Goal: Information Seeking & Learning: Learn about a topic

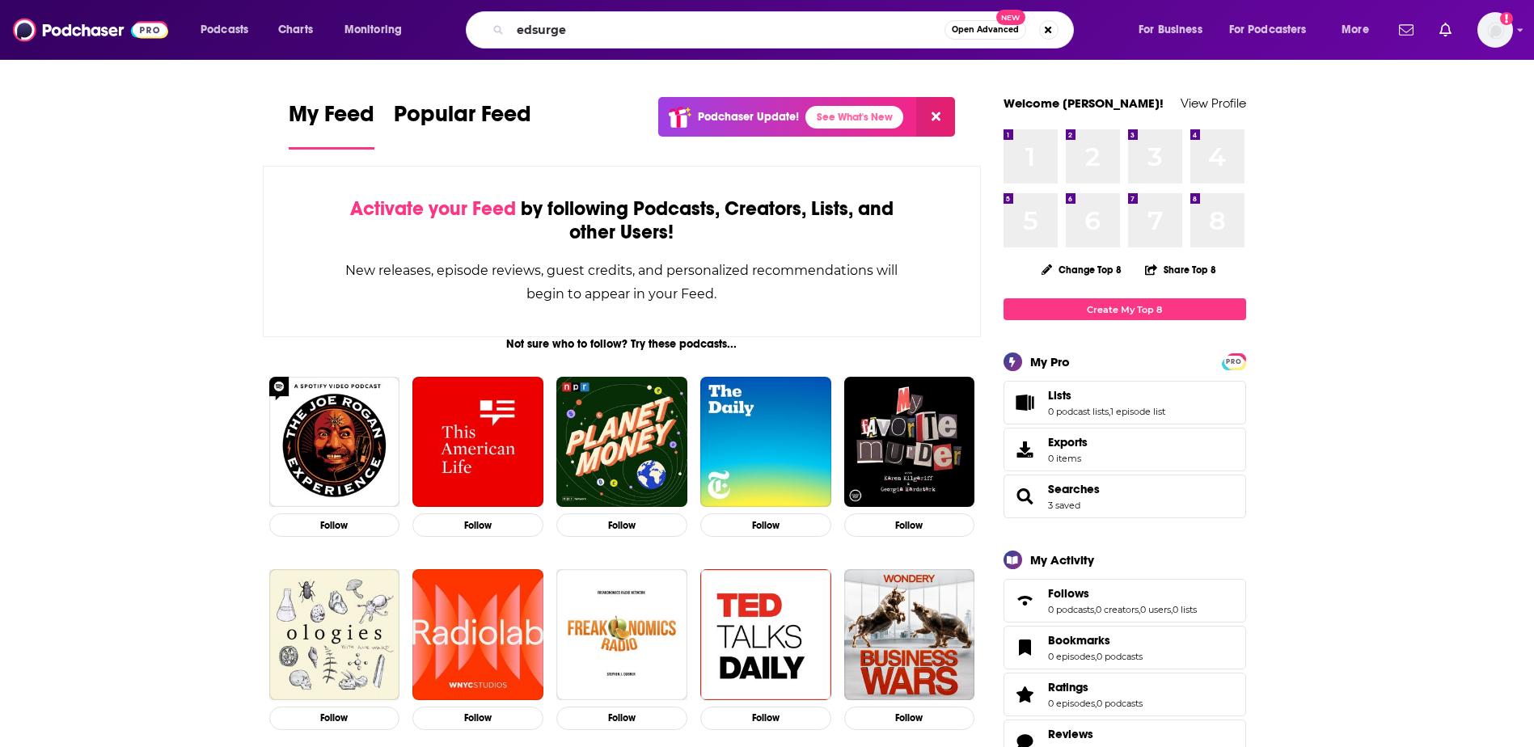
type input "edsurge"
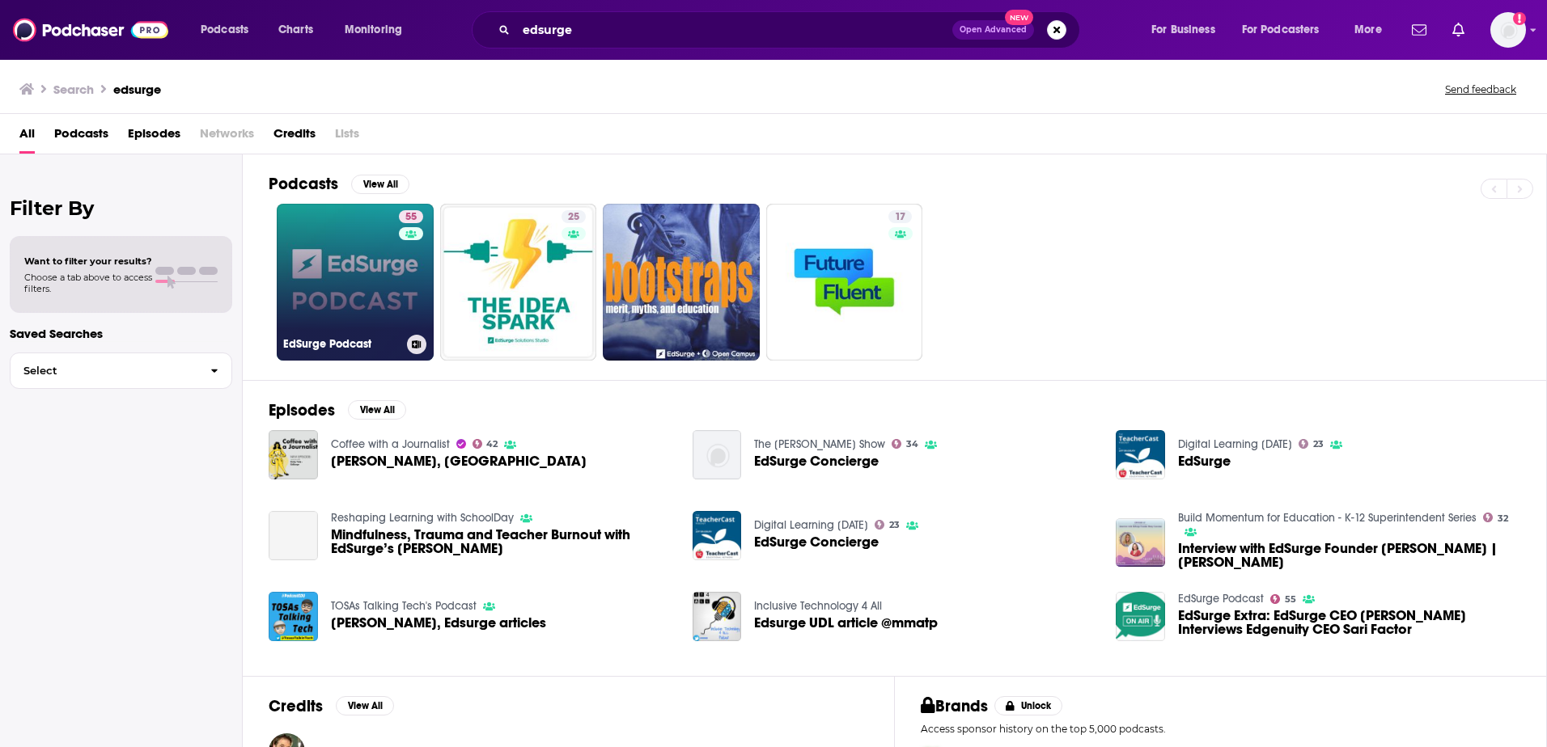
click at [332, 285] on link "55 EdSurge Podcast" at bounding box center [355, 282] width 157 height 157
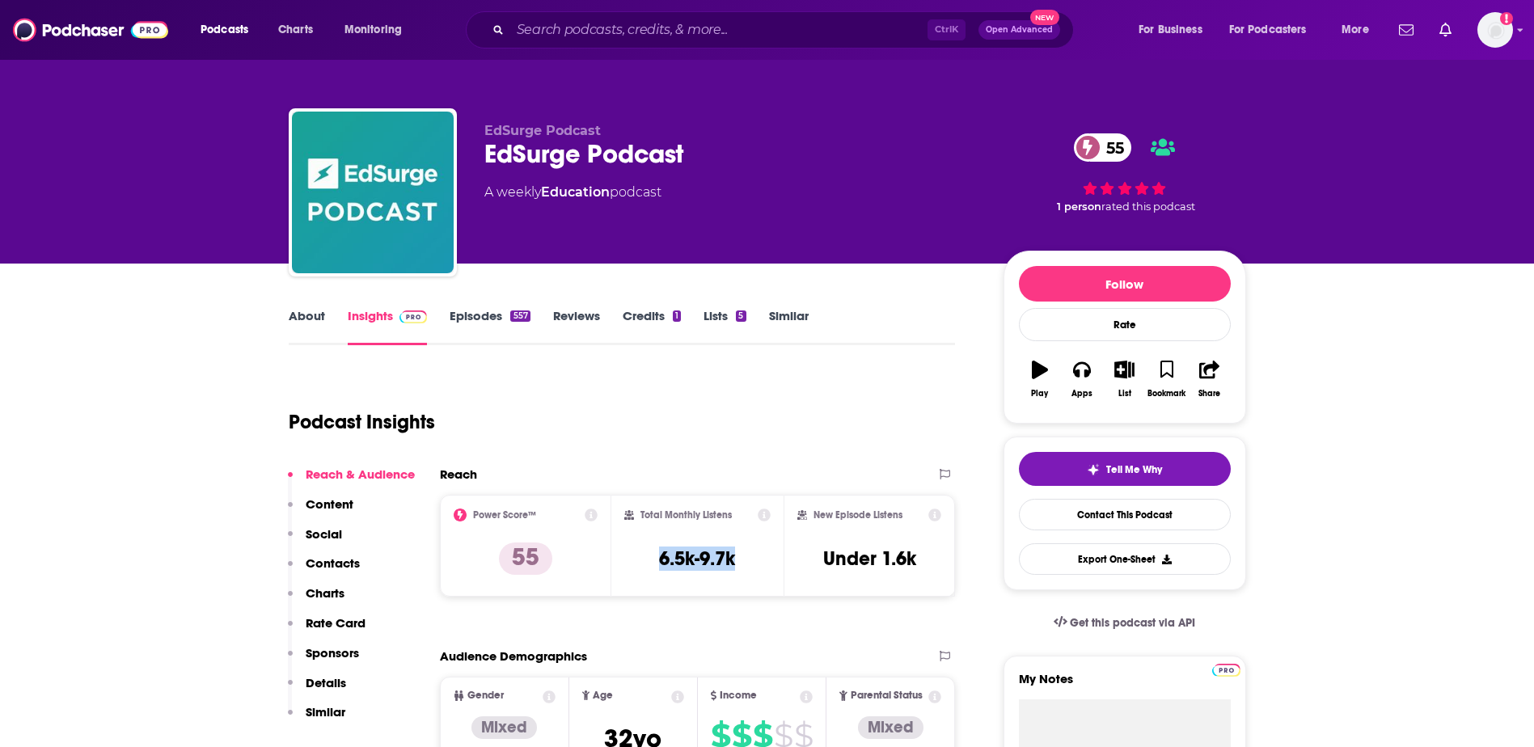
drag, startPoint x: 750, startPoint y: 562, endPoint x: 654, endPoint y: 565, distance: 95.5
click at [654, 565] on div "Total Monthly Listens 6.5k-9.7k" at bounding box center [697, 546] width 146 height 74
copy h3 "6.5k-9.7k"
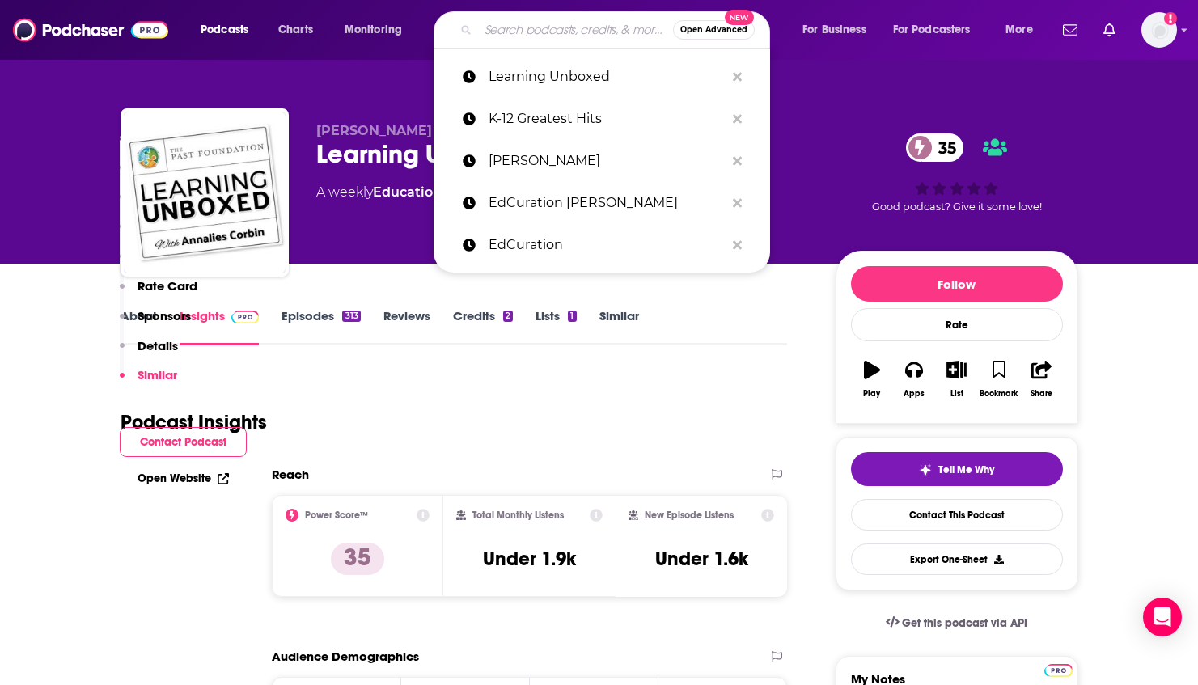
type input "ASCD"
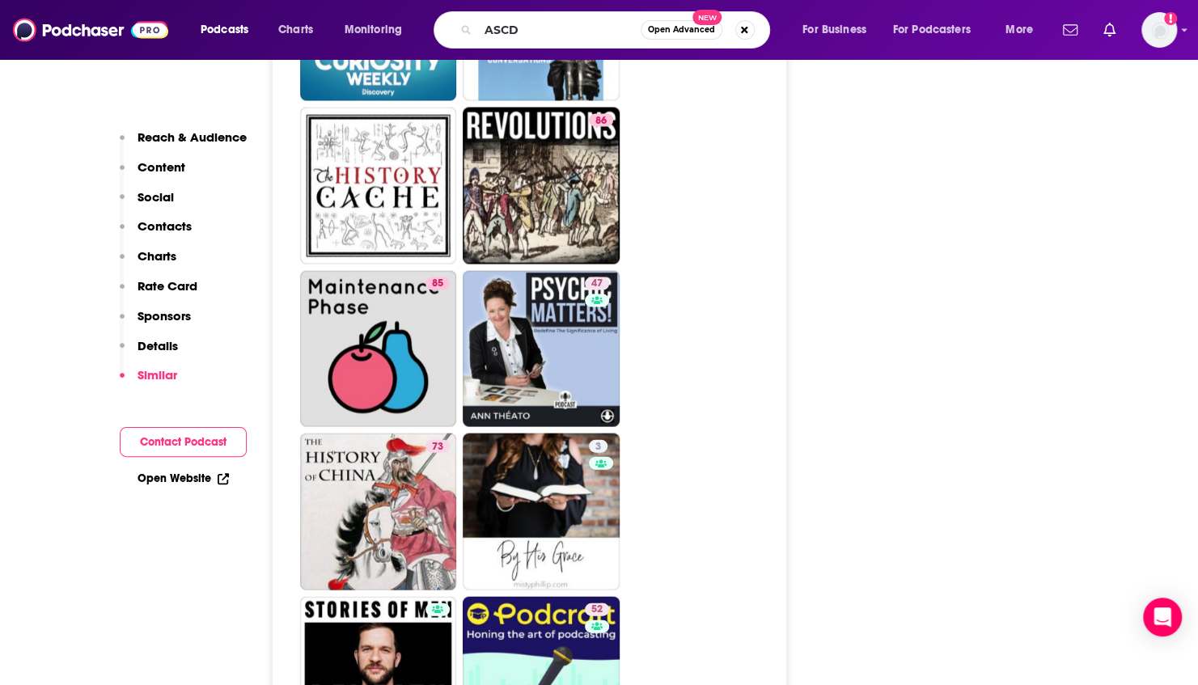
scroll to position [5420, 0]
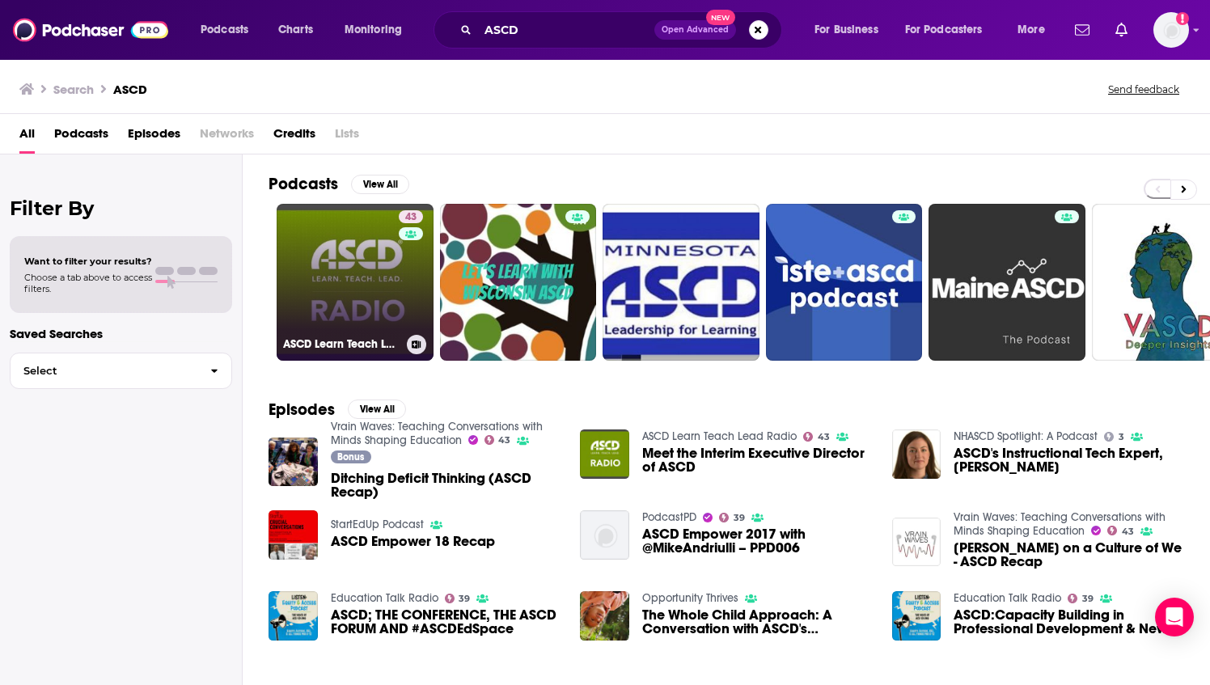
click at [356, 277] on link "43 ASCD Learn Teach Lead Radio" at bounding box center [355, 282] width 157 height 157
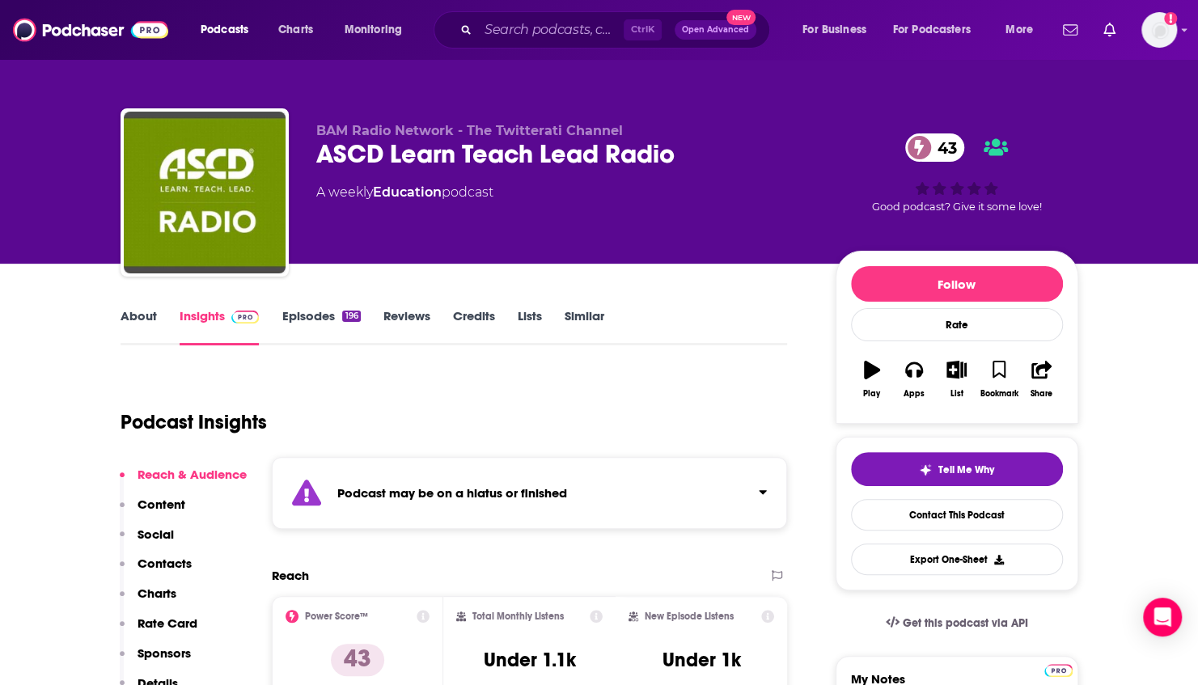
scroll to position [162, 0]
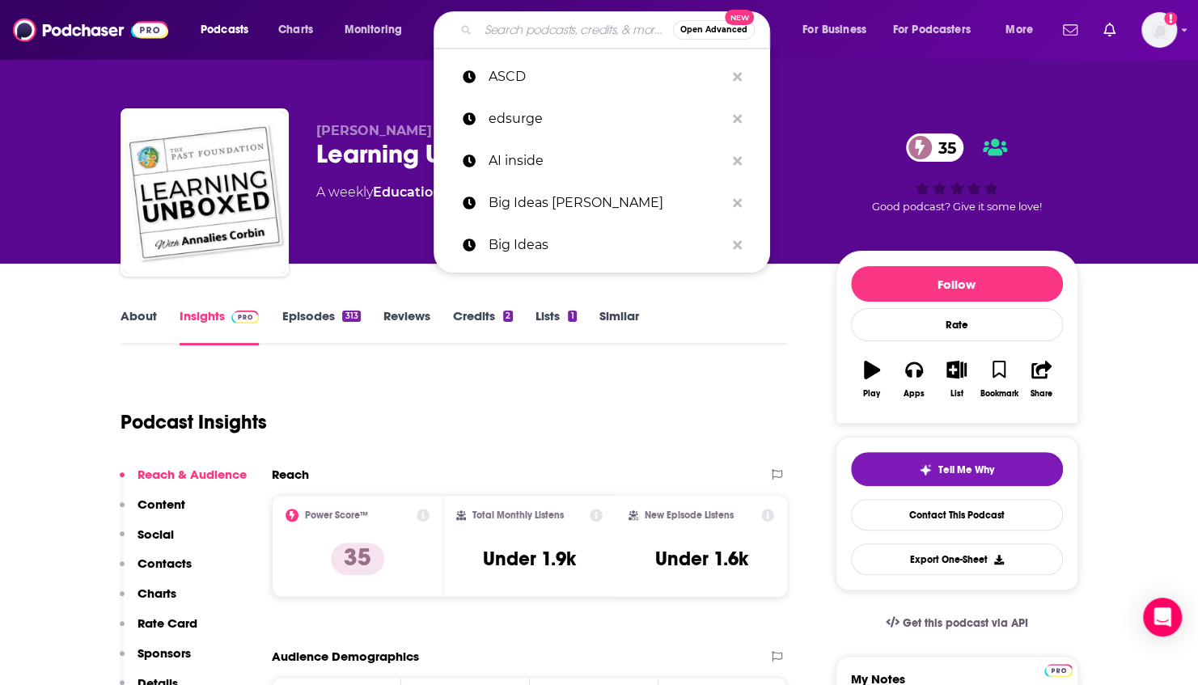
click at [506, 17] on input "Search podcasts, credits, & more..." at bounding box center [575, 30] width 195 height 26
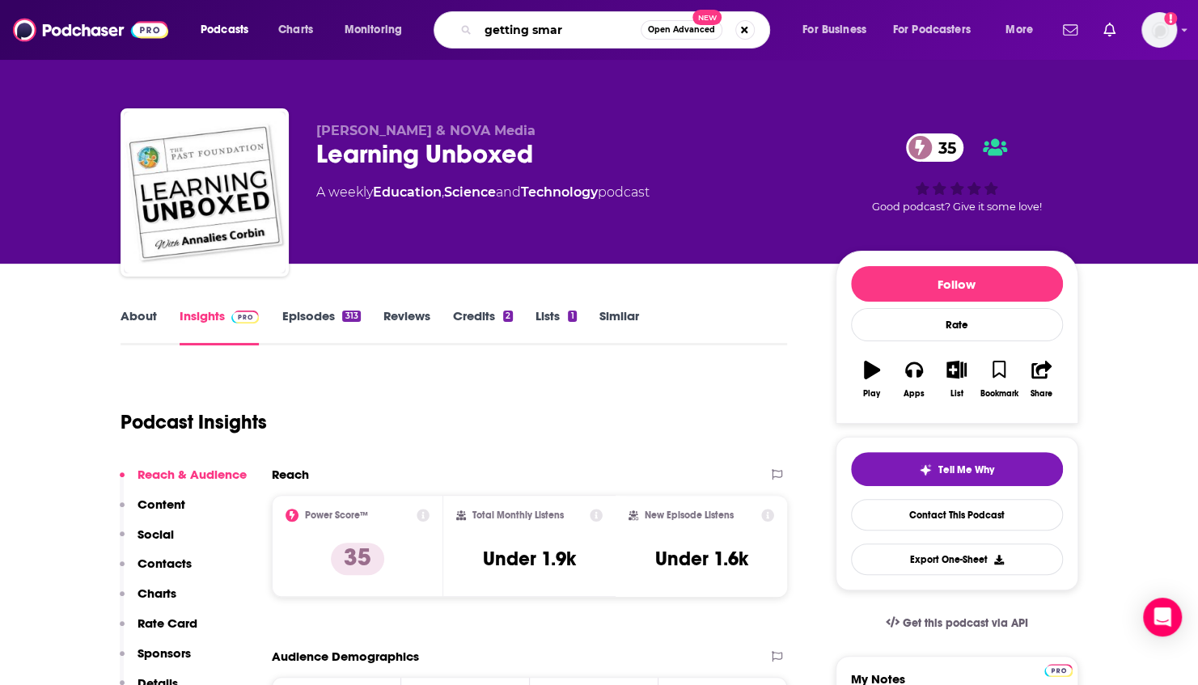
type input "getting smart"
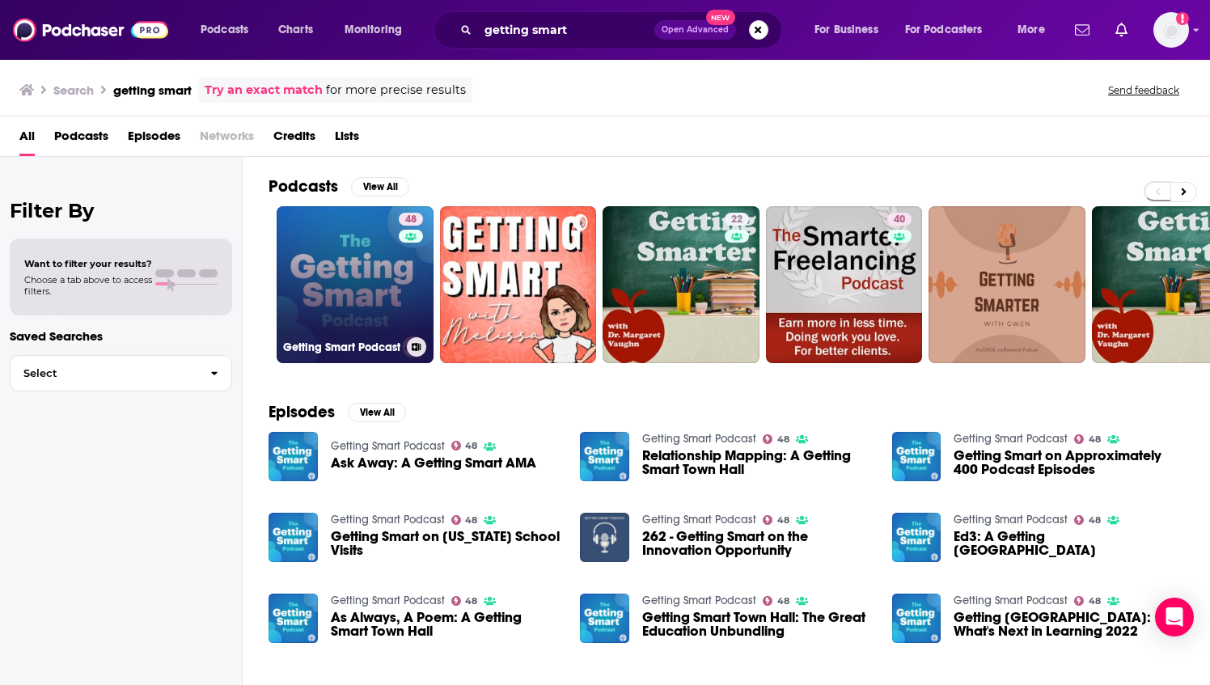
click at [370, 244] on link "48 Getting Smart Podcast" at bounding box center [355, 284] width 157 height 157
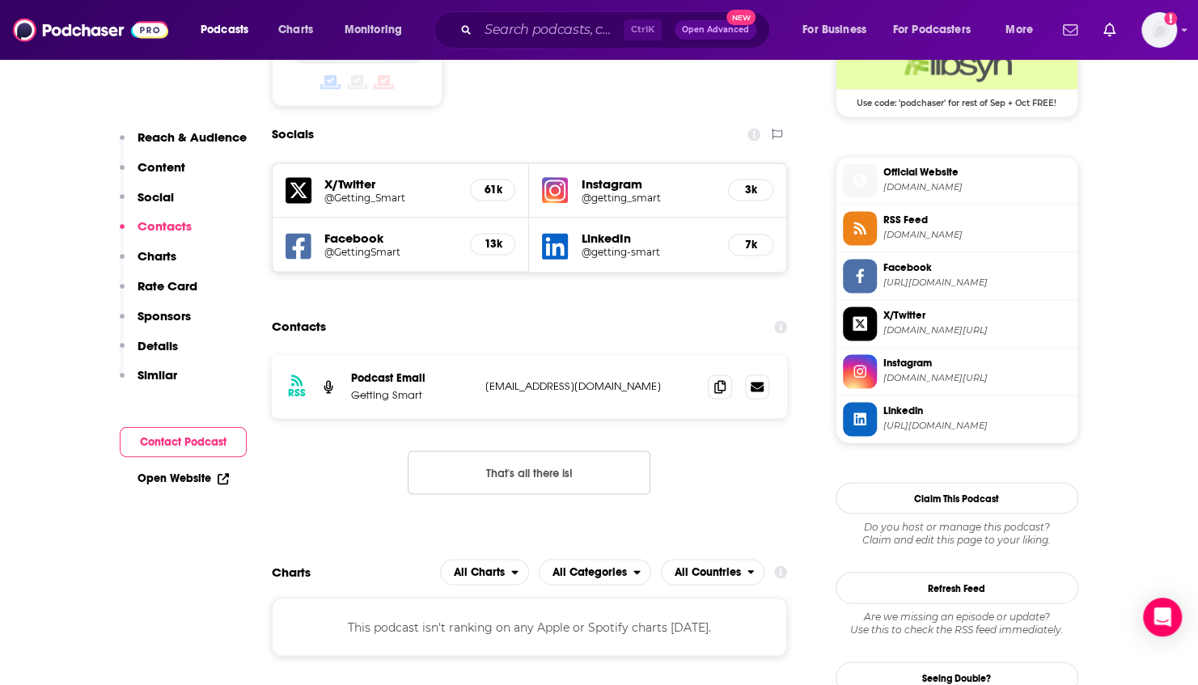
scroll to position [1456, 0]
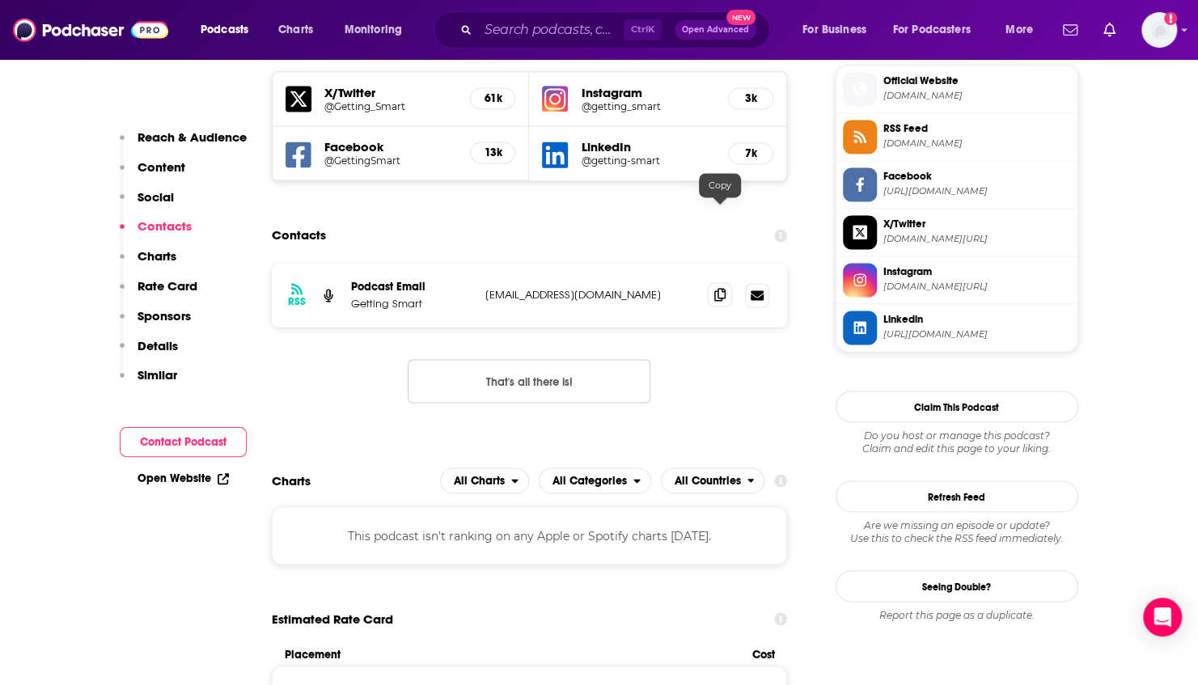
click at [718, 288] on icon at bounding box center [719, 294] width 11 height 13
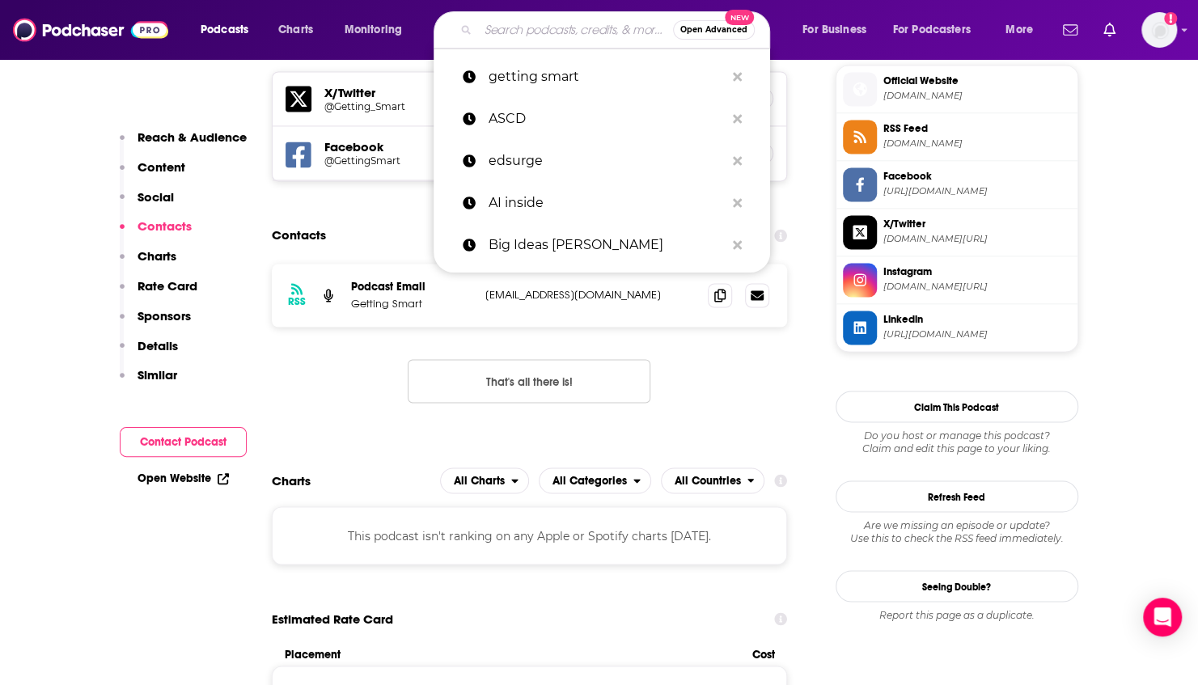
click at [540, 28] on input "Search podcasts, credits, & more..." at bounding box center [575, 30] width 195 height 26
paste input "Teaching, Learning Leading"
type input "Teaching, Learning Leading"
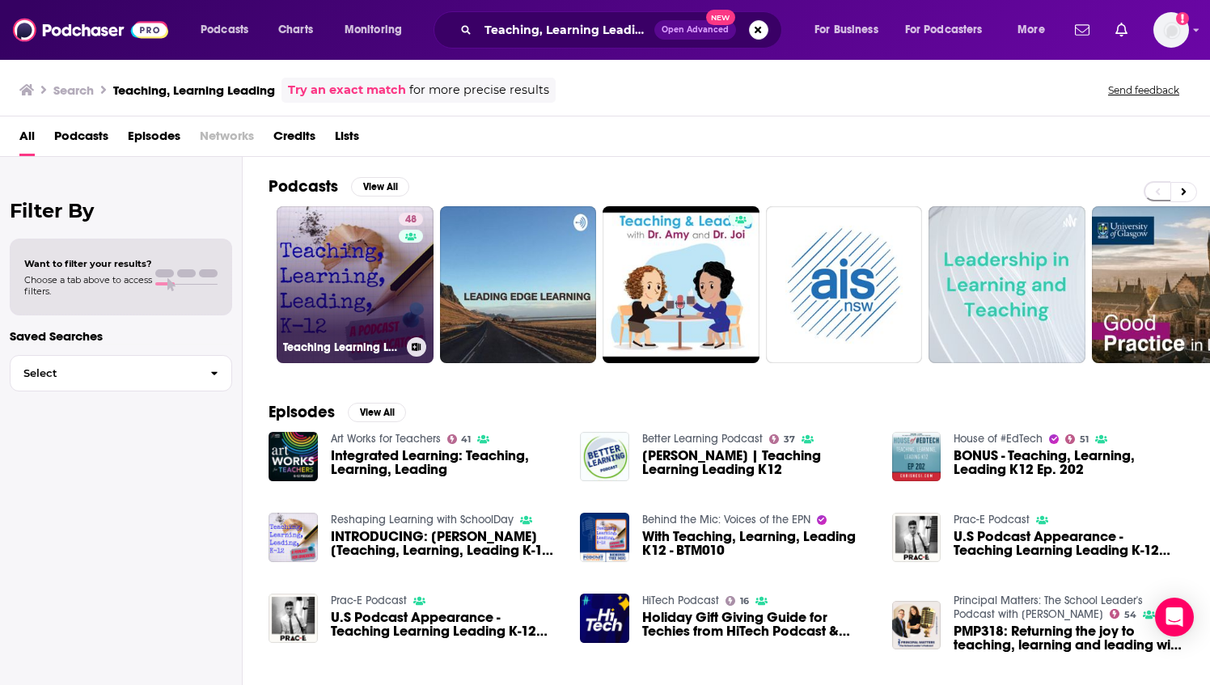
click at [370, 263] on link "48 Teaching Learning Leading K-12" at bounding box center [355, 284] width 157 height 157
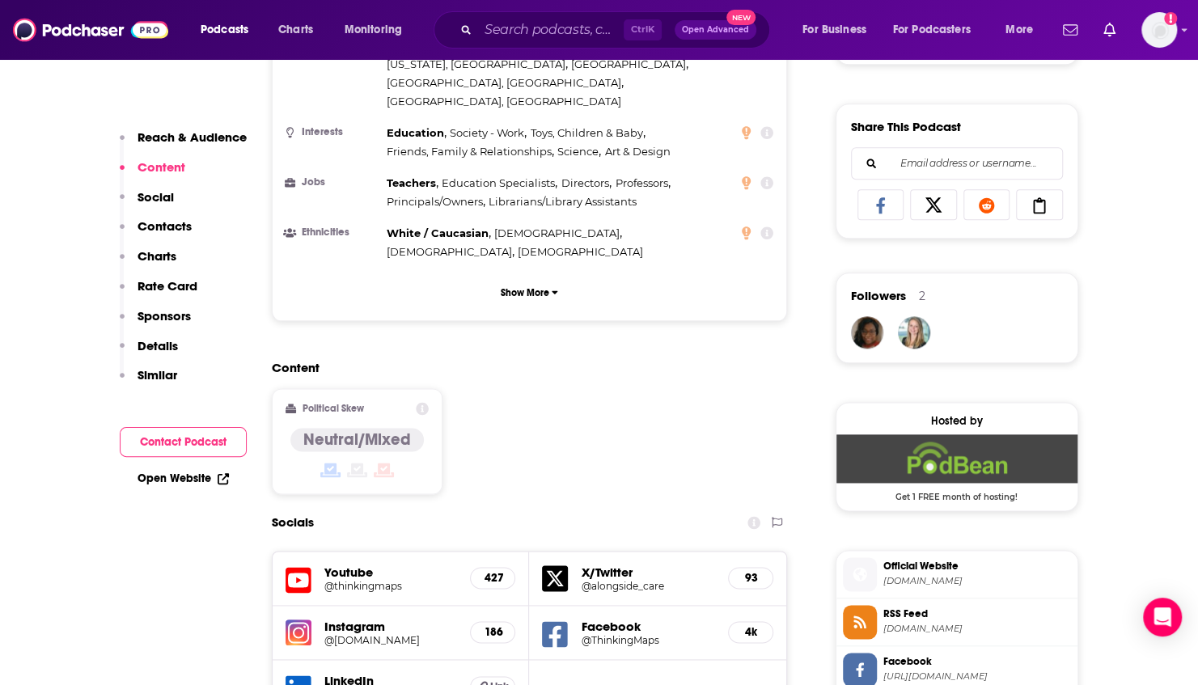
scroll to position [1294, 0]
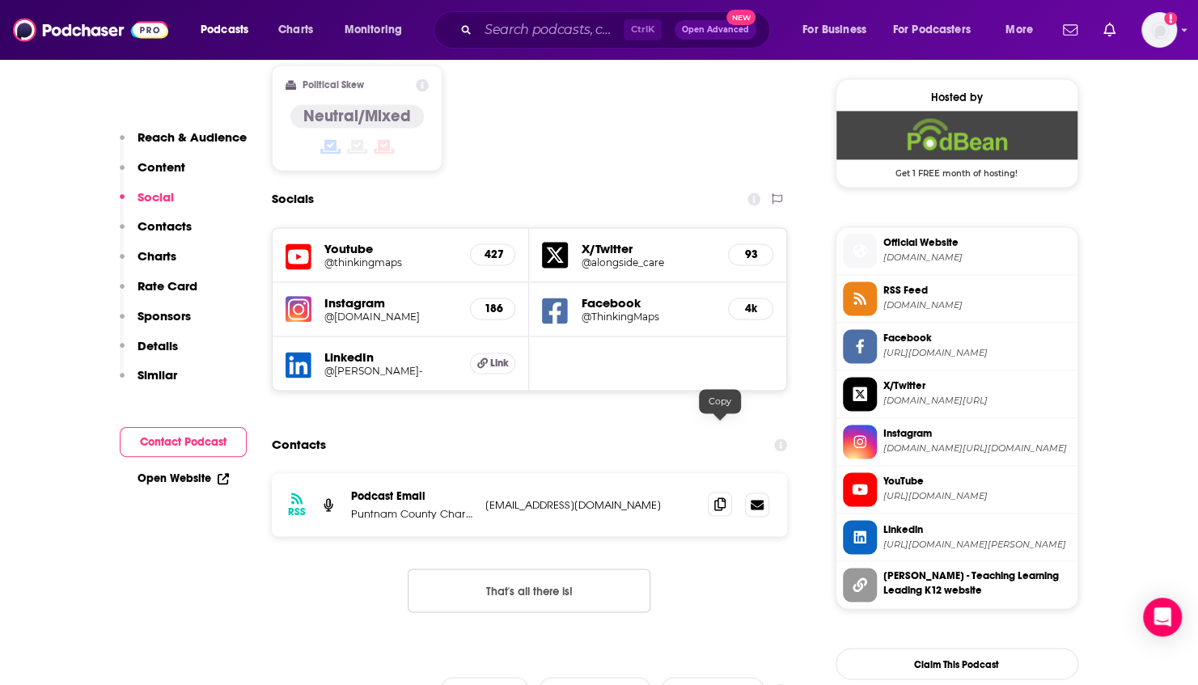
click at [712, 492] on span at bounding box center [720, 504] width 24 height 24
